Goal: Book appointment/travel/reservation

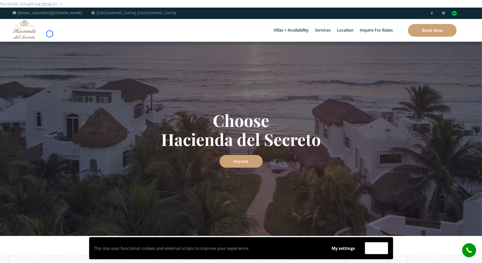
click at [50, 34] on div "Villas + Availability 6 Bedrooms Casa del Secreto 5 Bedrooms [GEOGRAPHIC_DATA][…" at bounding box center [241, 30] width 482 height 23
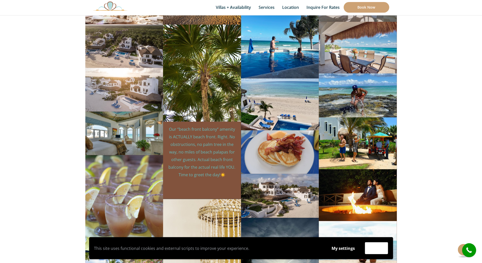
scroll to position [2428, 0]
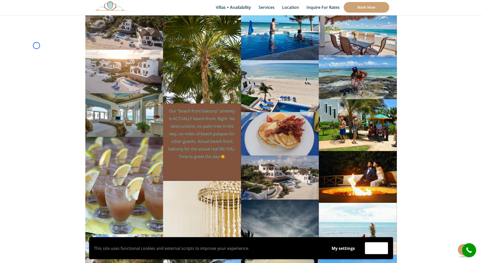
scroll to position [562, 0]
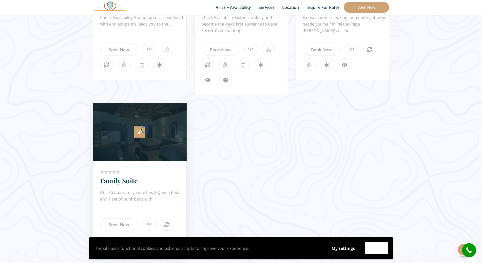
click at [145, 130] on link at bounding box center [139, 132] width 11 height 11
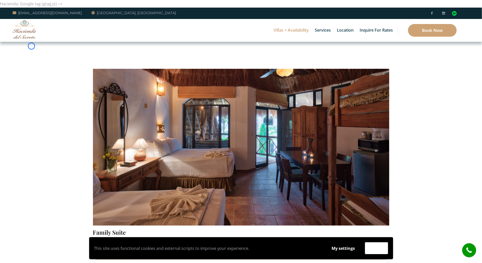
click at [31, 46] on section "Check Availability This Room Family Suite Price Starting From: $252.0 Night Des…" at bounding box center [241, 258] width 482 height 432
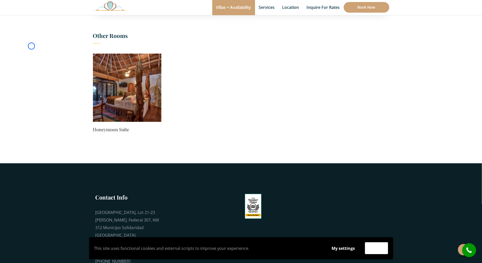
scroll to position [320, 0]
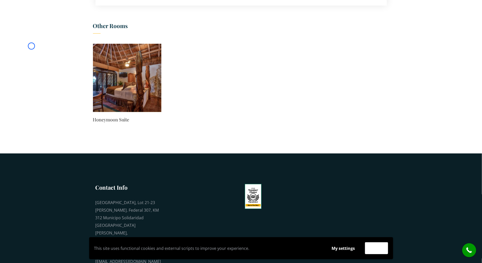
scroll to position [0, 0]
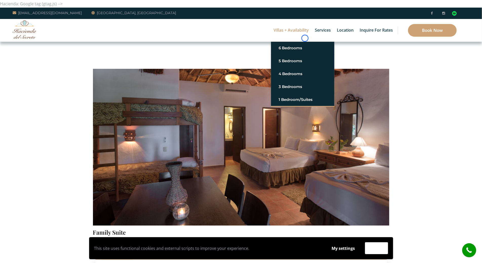
click at [305, 38] on link "Villas + Availability" at bounding box center [291, 30] width 40 height 23
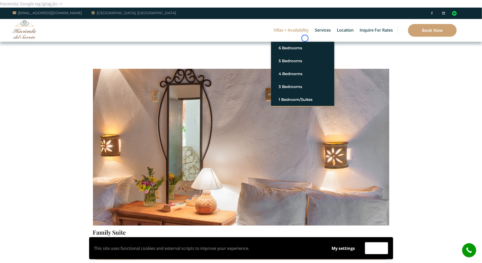
click at [305, 38] on link "Villas + Availability" at bounding box center [291, 30] width 40 height 23
click at [50, 45] on section "Check Availability This Room Family Suite Price Starting From: $252.0 Night Des…" at bounding box center [241, 258] width 482 height 432
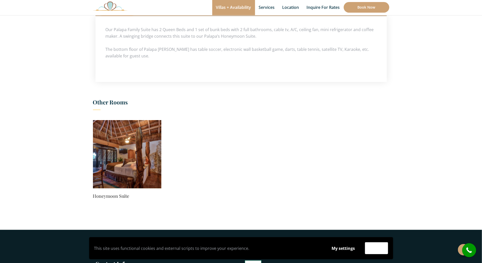
scroll to position [271, 0]
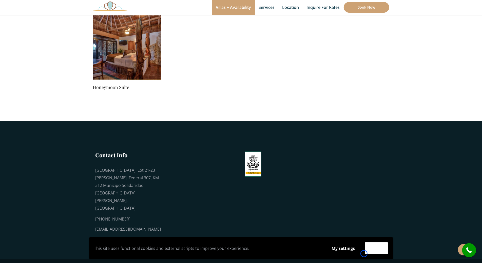
click at [364, 254] on div "Accept" at bounding box center [376, 249] width 28 height 12
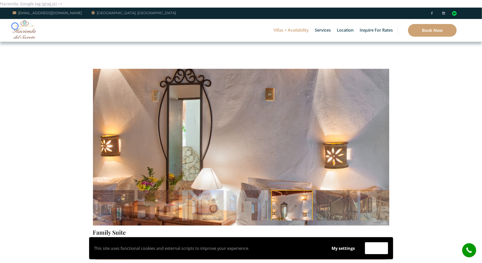
click at [15, 26] on img at bounding box center [25, 29] width 24 height 18
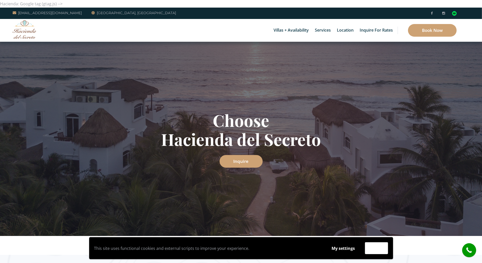
click at [36, 47] on div "Choose Hacienda del Secreto Inquire" at bounding box center [241, 139] width 482 height 194
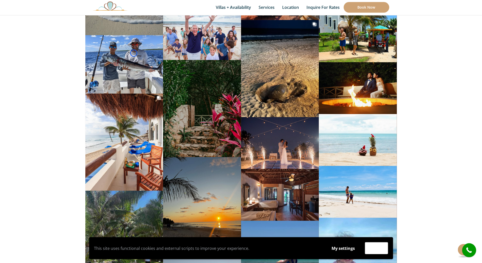
scroll to position [2741, 0]
